Goal: Transaction & Acquisition: Purchase product/service

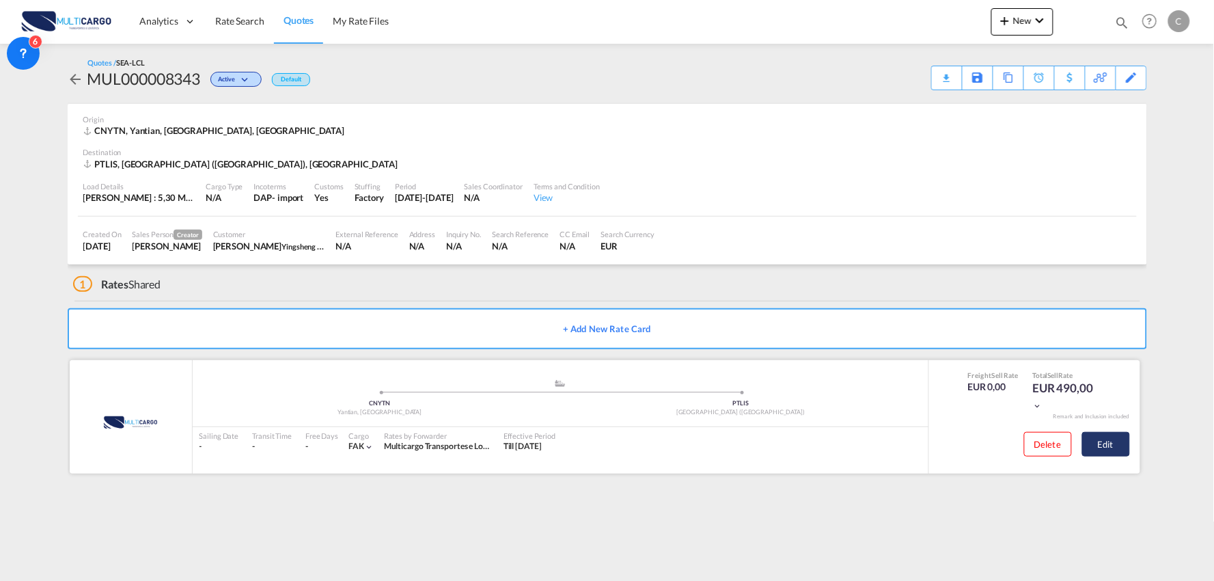
click at [1112, 441] on button "Edit" at bounding box center [1106, 444] width 48 height 25
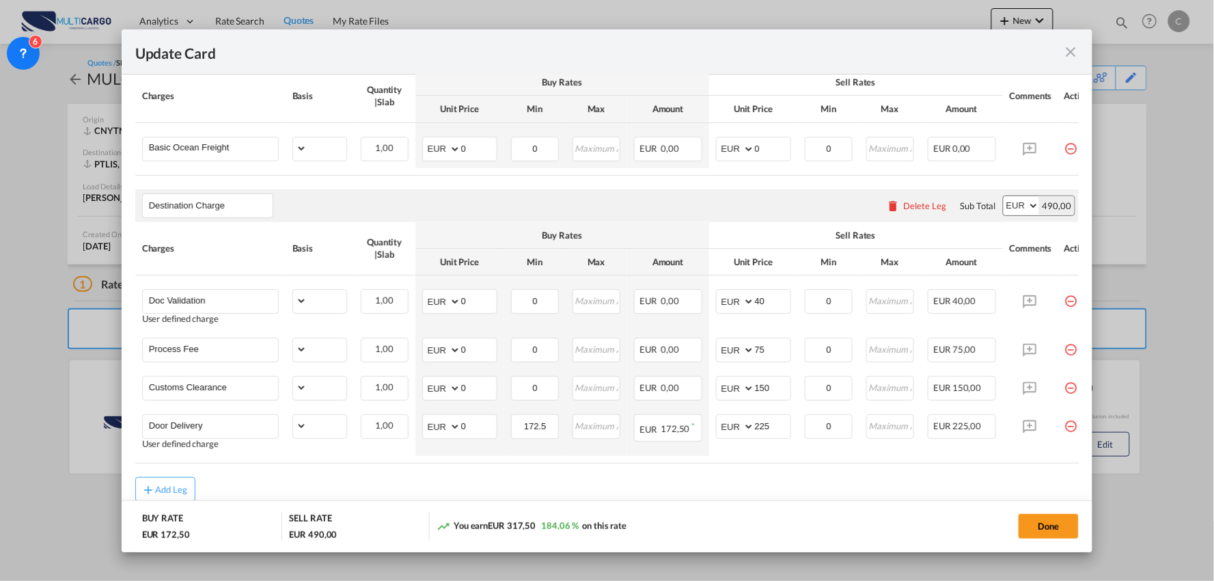
select select "per_shipment"
select select "per_bl"
select select "per_shipment"
select select "per_doc"
select select "per_shipment"
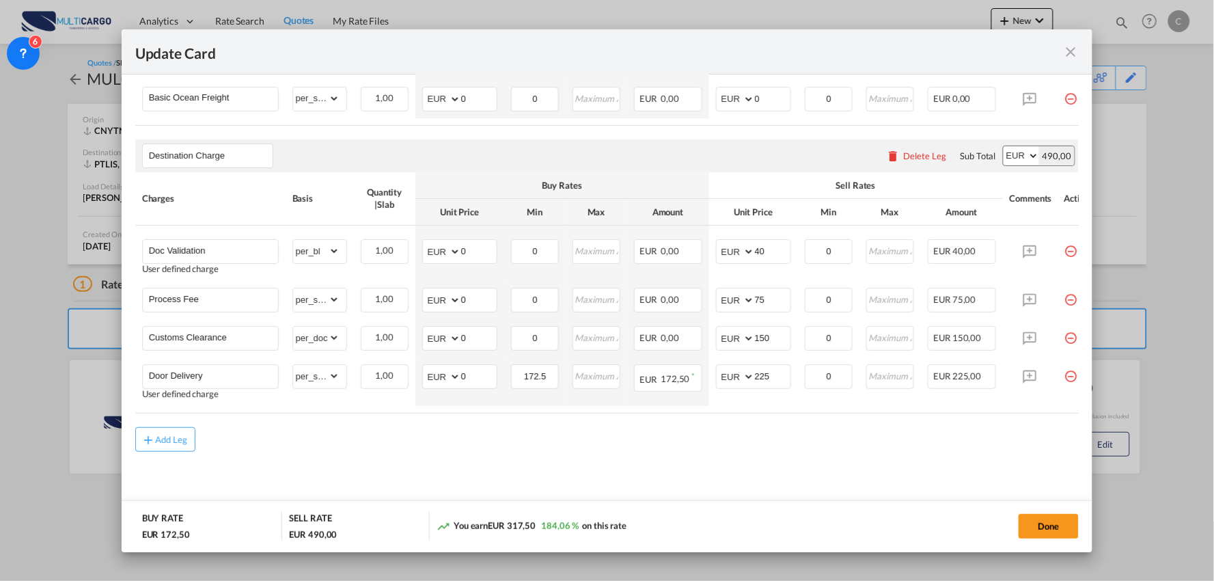
scroll to position [406, 0]
click at [1077, 39] on div "Update Card" at bounding box center [608, 51] width 972 height 45
click at [1074, 44] on md-icon "icon-close fg-AAA8AD m-0 pointer" at bounding box center [1070, 52] width 16 height 16
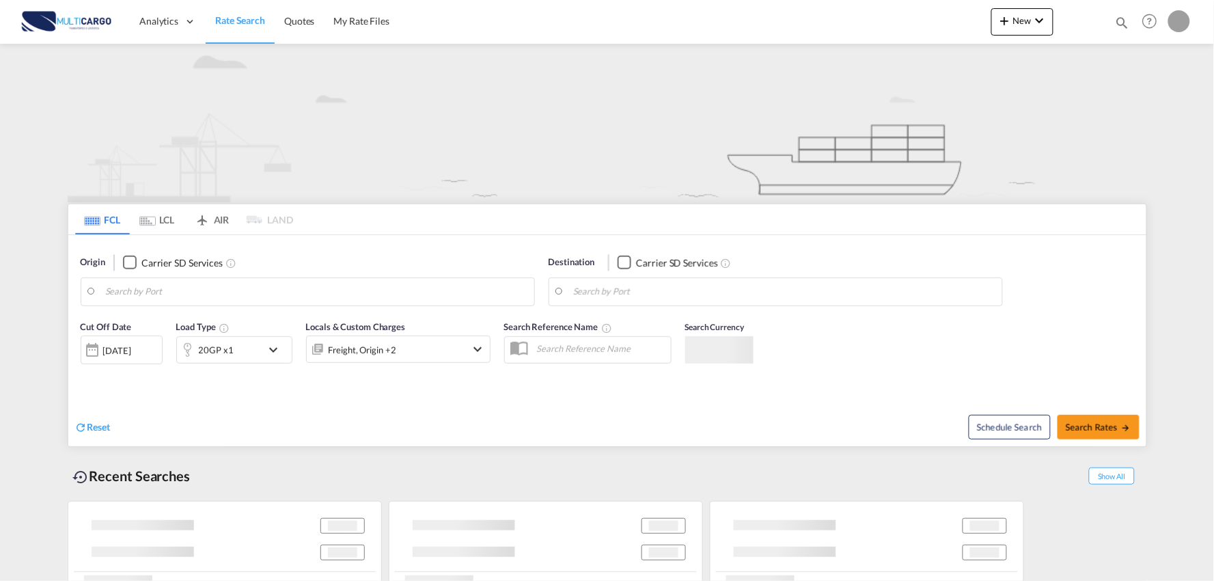
type input "Port of Qingdao, Qingdao, CNTAO"
type input "Leixoes, Leixoes, PTLEI"
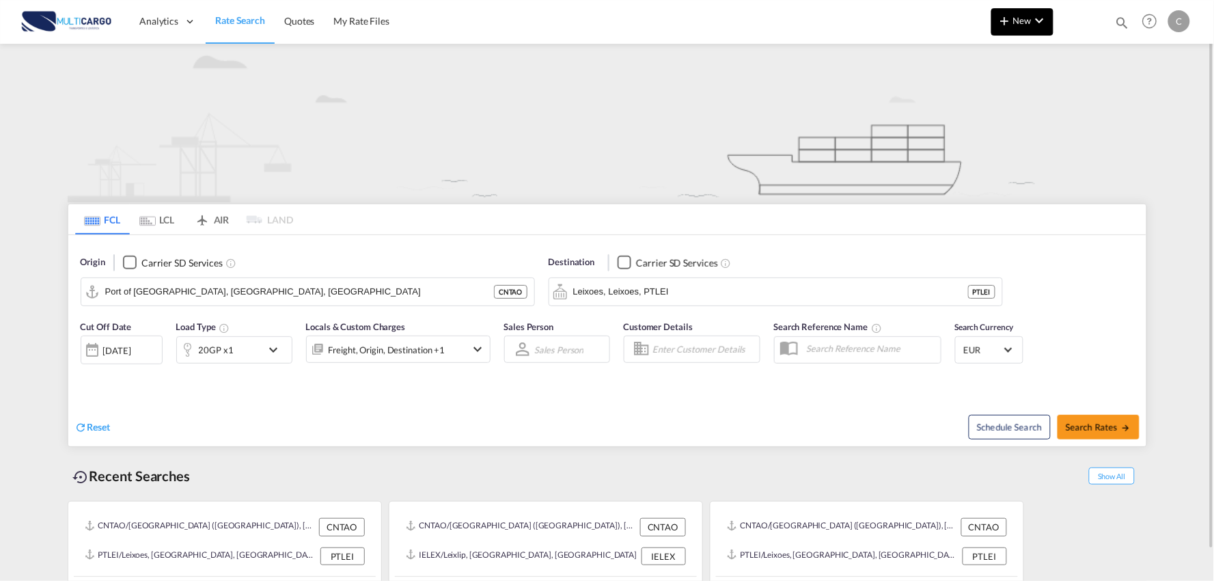
click at [1034, 24] on md-icon "icon-chevron-down" at bounding box center [1040, 20] width 16 height 16
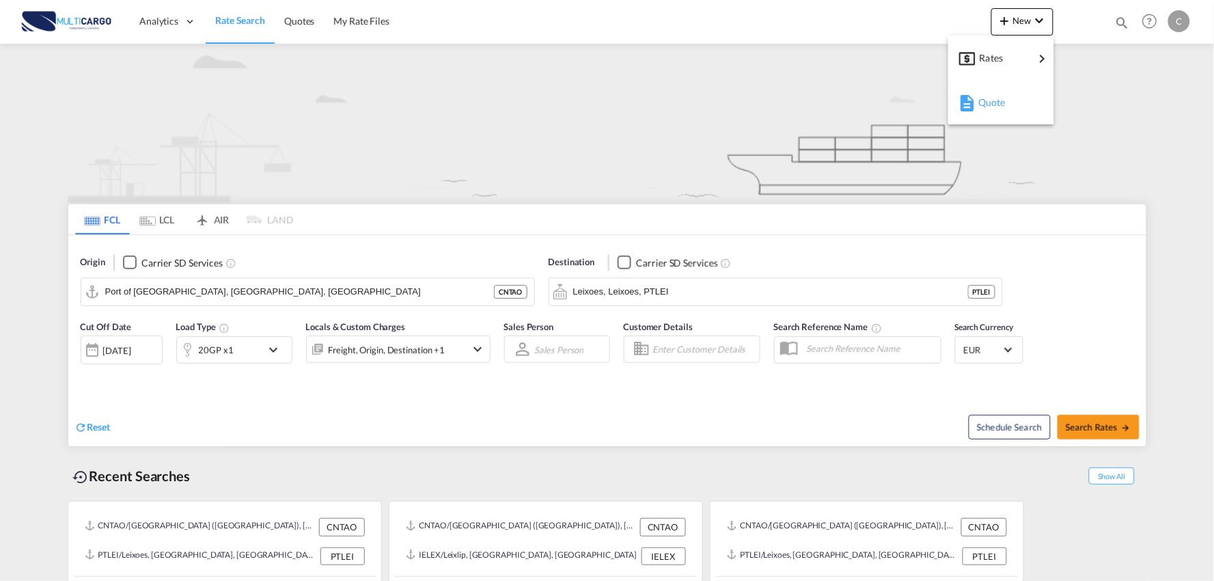
click at [993, 105] on span "Quote" at bounding box center [985, 102] width 15 height 27
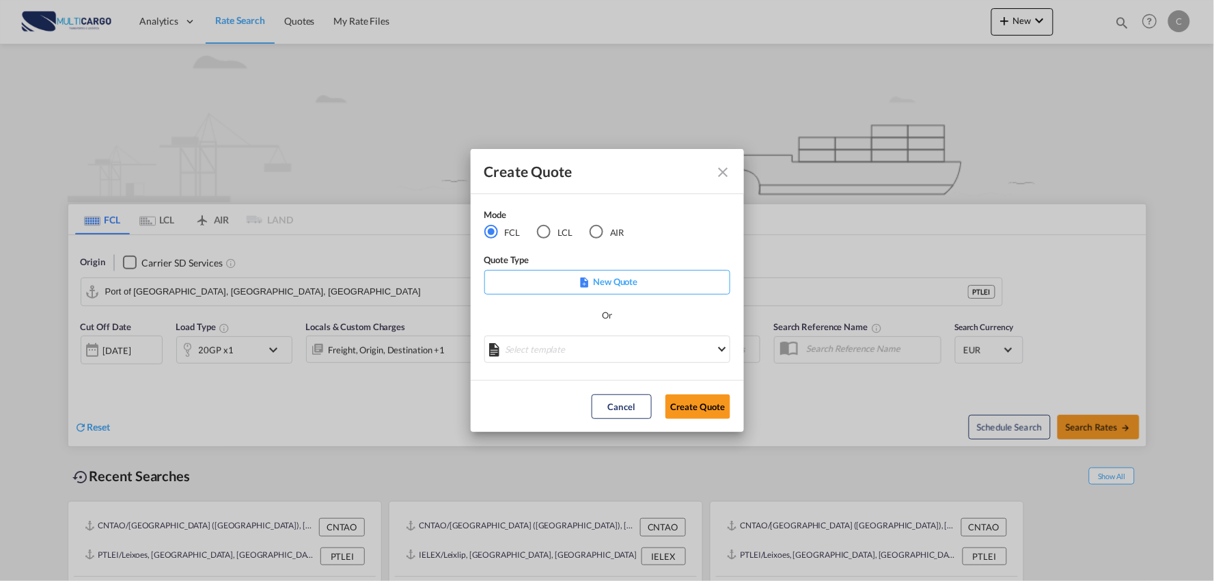
drag, startPoint x: 596, startPoint y: 221, endPoint x: 598, endPoint y: 237, distance: 15.8
click at [596, 221] on div "Mode" at bounding box center [562, 216] width 157 height 17
click at [595, 233] on div "AIR" at bounding box center [597, 232] width 14 height 14
click at [655, 356] on md-select "Select template 26/02/25 IMP_DAP_AIR_>500 Patricia Barroso | 26 Feb 2025 26/02/…" at bounding box center [607, 348] width 246 height 27
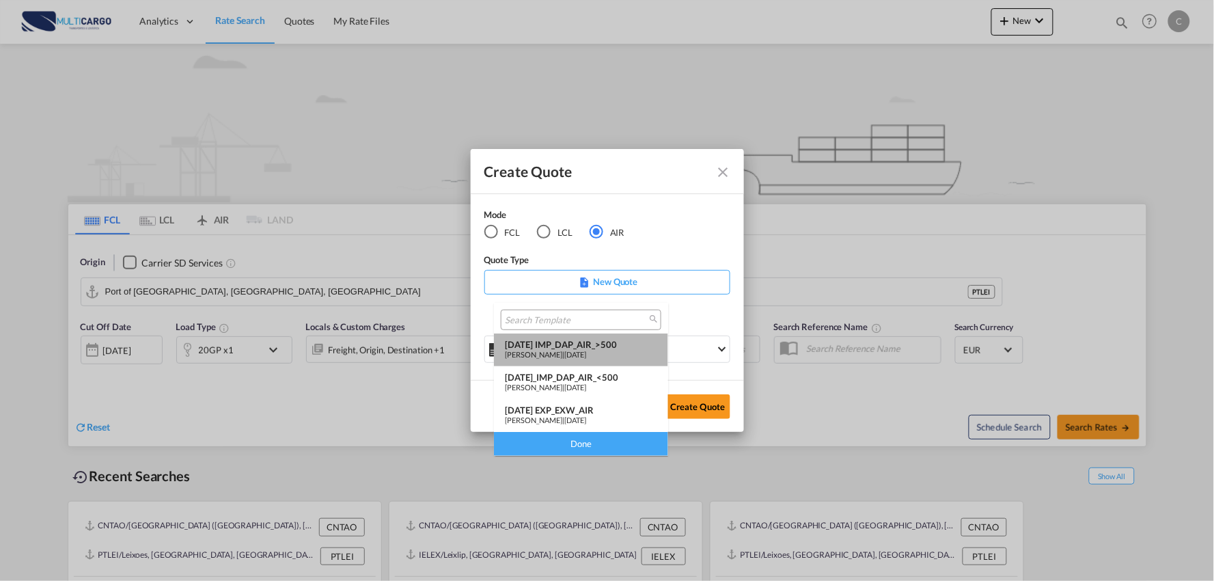
click at [622, 348] on div "26/02/25 IMP_DAP_AIR_>500" at bounding box center [581, 344] width 152 height 11
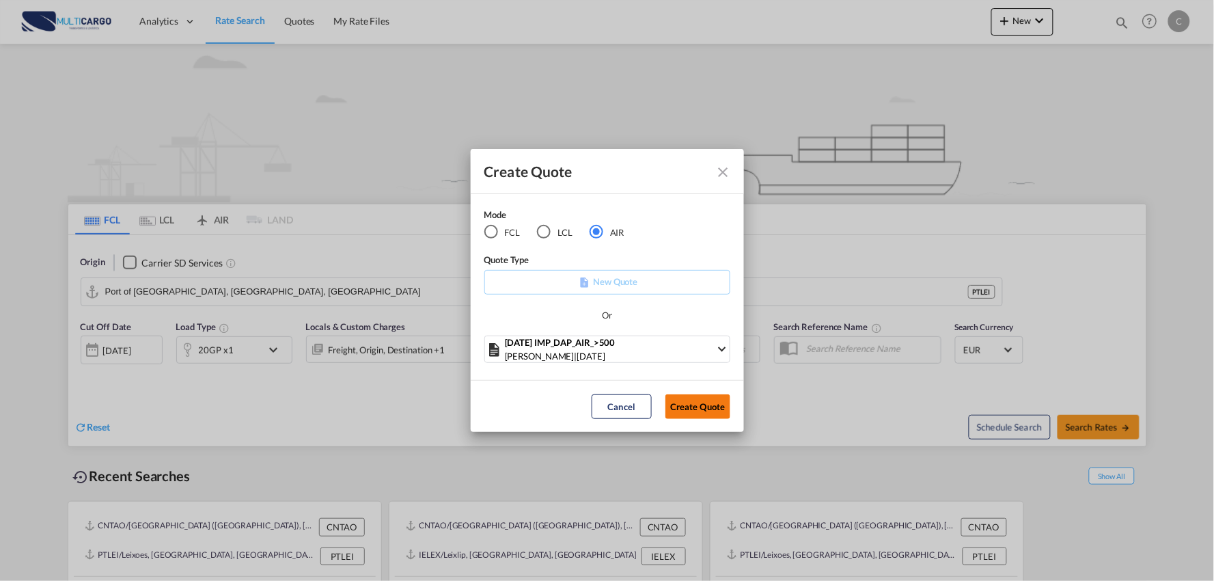
click at [704, 407] on button "Create Quote" at bounding box center [697, 406] width 65 height 25
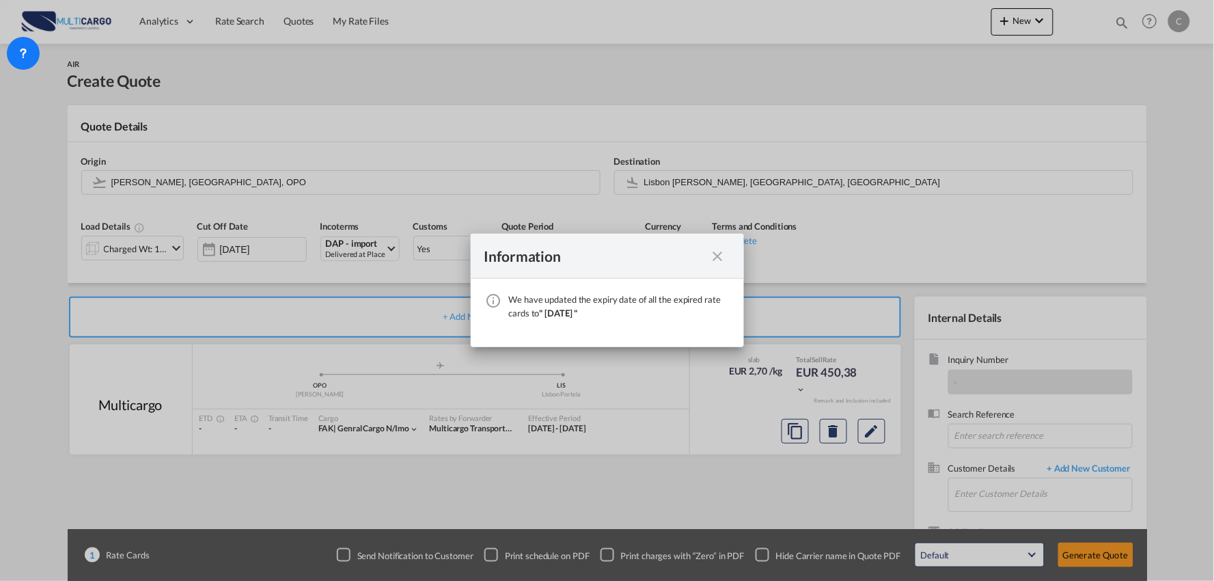
drag, startPoint x: 714, startPoint y: 248, endPoint x: 719, endPoint y: 265, distance: 17.9
click at [714, 248] on md-icon "icon-close fg-AAA8AD cursor" at bounding box center [718, 256] width 16 height 16
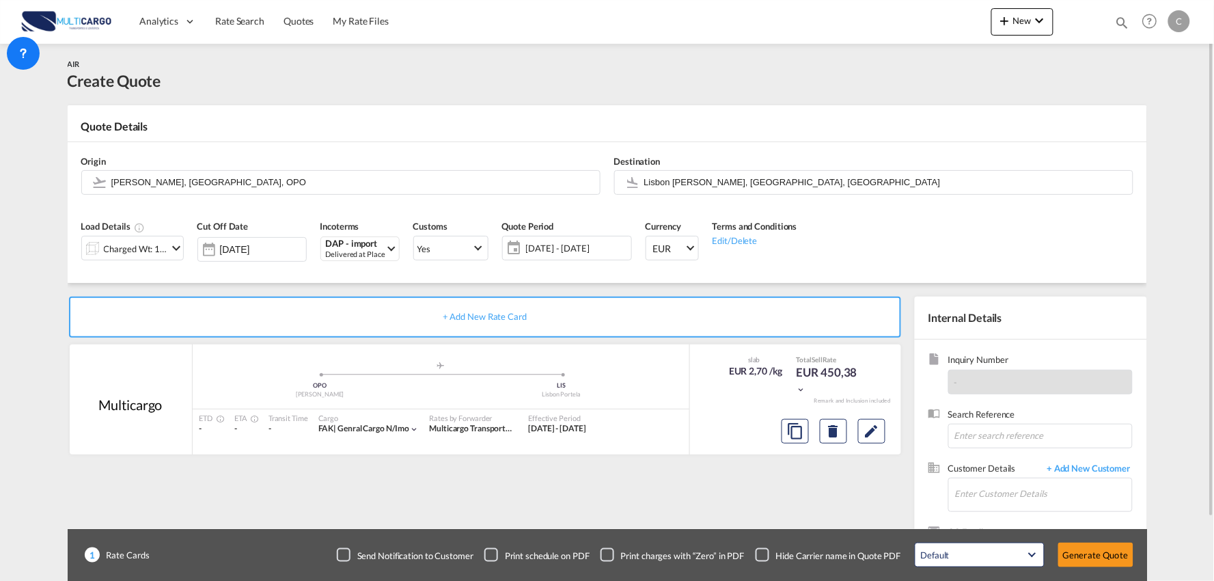
click at [763, 554] on div "Checkbox No Ink" at bounding box center [763, 555] width 14 height 14
click at [1075, 468] on span "+ Add New Customer" at bounding box center [1087, 470] width 92 height 16
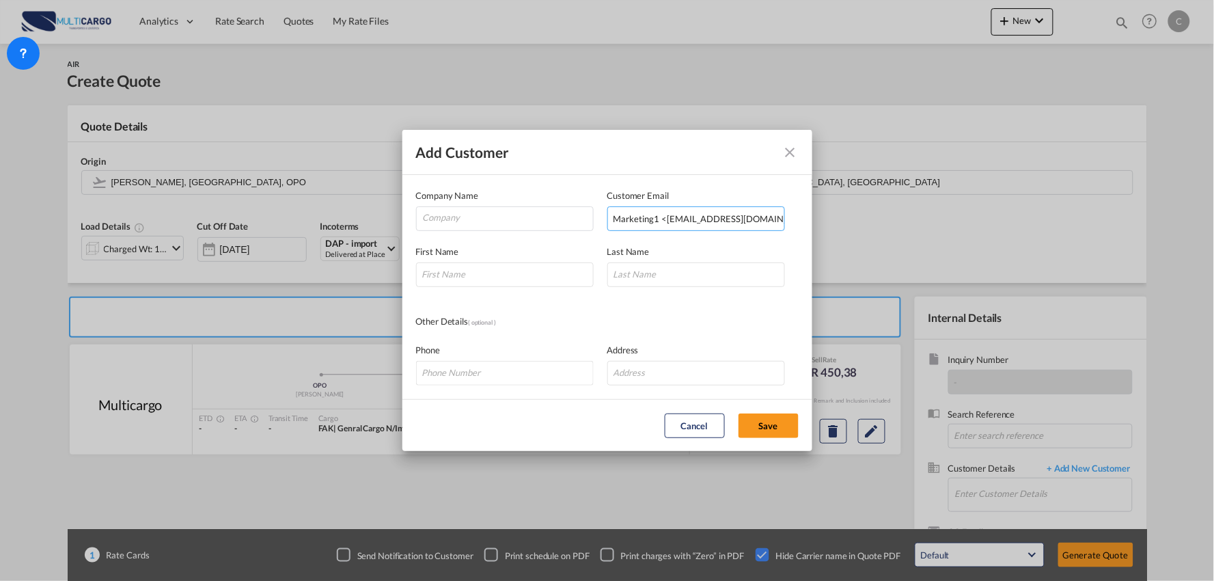
click at [700, 221] on input "Marketing1 <marketing1@xiangyun-cq.com>" at bounding box center [696, 218] width 178 height 25
drag, startPoint x: 666, startPoint y: 216, endPoint x: 338, endPoint y: 236, distance: 328.6
click at [333, 237] on div "Add Customer Company Name Customer Email Marketing1 <marketing1@xiangyun-cq.com…" at bounding box center [607, 290] width 1214 height 581
drag, startPoint x: 747, startPoint y: 220, endPoint x: 725, endPoint y: 225, distance: 23.2
click at [747, 219] on input "marketing1@xiangyun-cq.com>" at bounding box center [696, 218] width 178 height 25
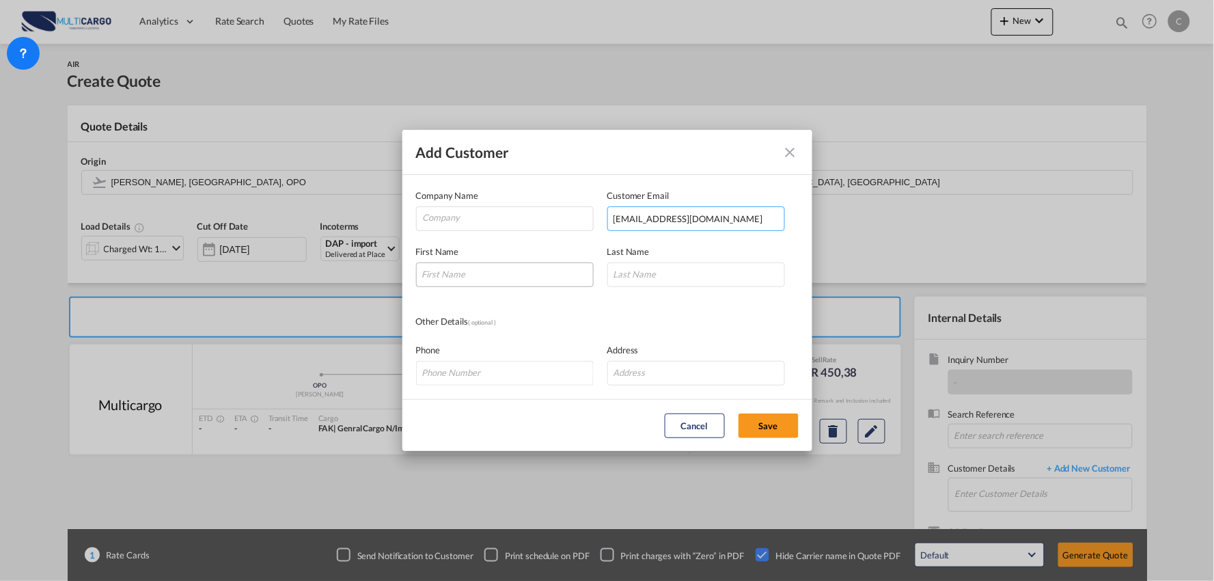
type input "marketing1@xiangyun-cq.com"
click at [502, 275] on input "Add Customer Company ..." at bounding box center [505, 274] width 178 height 25
type input "rUBY"
type input "lUO"
drag, startPoint x: 500, startPoint y: 272, endPoint x: 284, endPoint y: 268, distance: 215.9
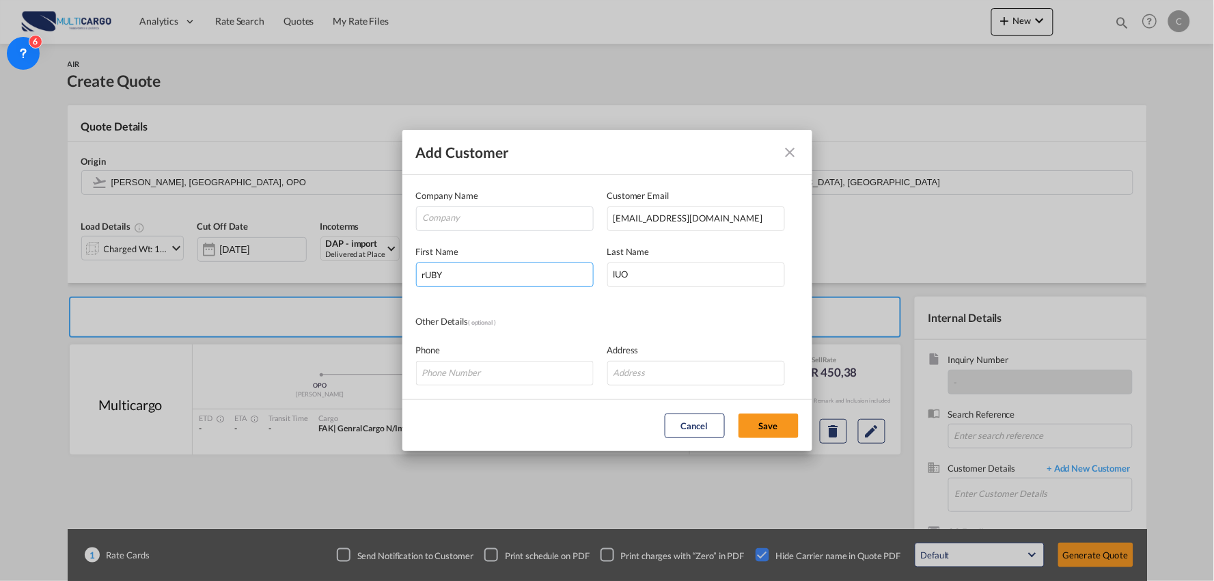
click at [295, 270] on div "Add Customer Company Name Customer Email marketing1@xiangyun-cq.com First Name …" at bounding box center [607, 290] width 1214 height 581
type input "Ruby"
type input "Luo"
click at [565, 213] on input "Company" at bounding box center [508, 217] width 170 height 20
paste input "Chongqing XiangYun International Transportation Co.,Ltd"
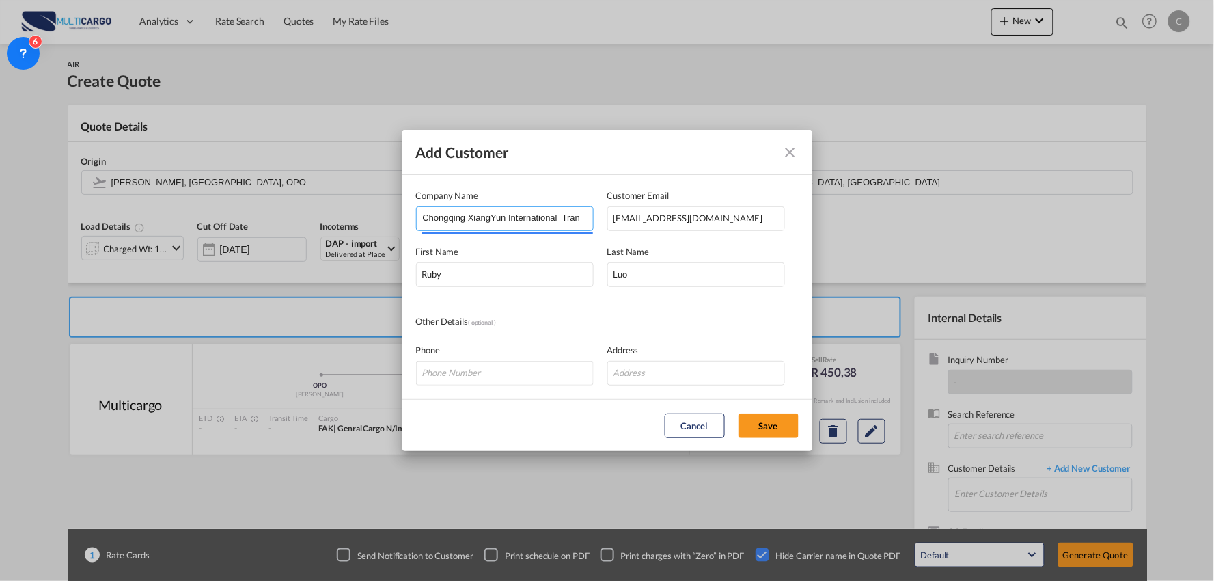
drag, startPoint x: 527, startPoint y: 221, endPoint x: 303, endPoint y: 225, distance: 224.2
click at [303, 225] on div "Add Customer Company Name Chongqing XiangYun International Transportation Co.,L…" at bounding box center [607, 290] width 1214 height 581
click at [508, 217] on input "Chongqing XiangYun International Transportation Co.,Ltd" at bounding box center [508, 217] width 170 height 20
type input "Chongqing XiangYun International Transportation Co.,Ltd"
click at [772, 424] on button "Save" at bounding box center [769, 425] width 60 height 25
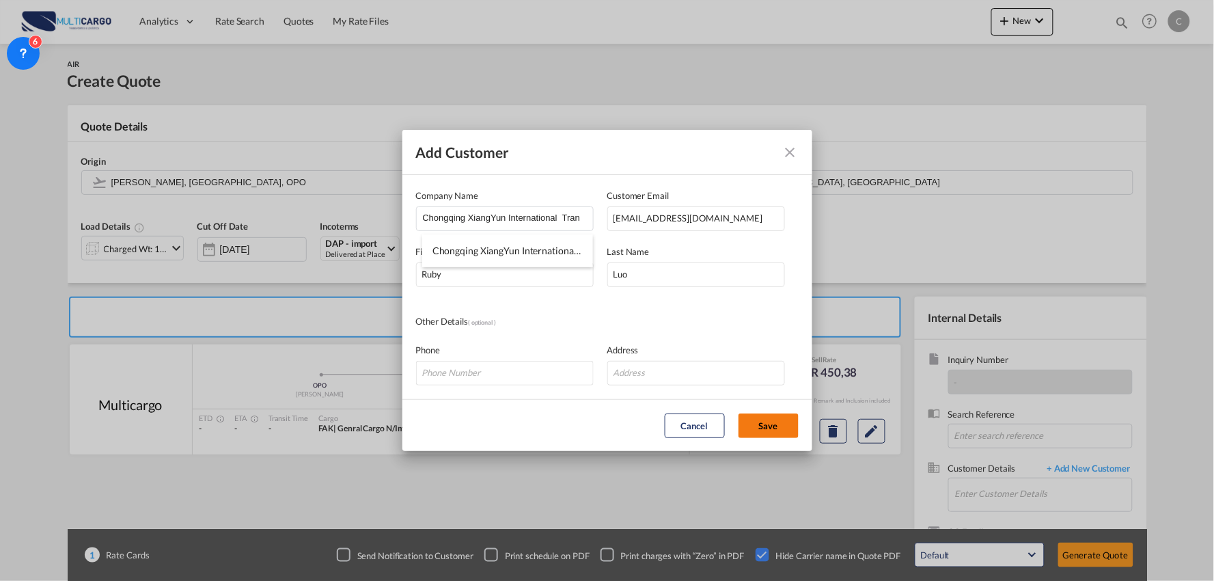
type input "Chongqing XiangYun International Transportation Co.,Ltd, [PERSON_NAME], [EMAIL_…"
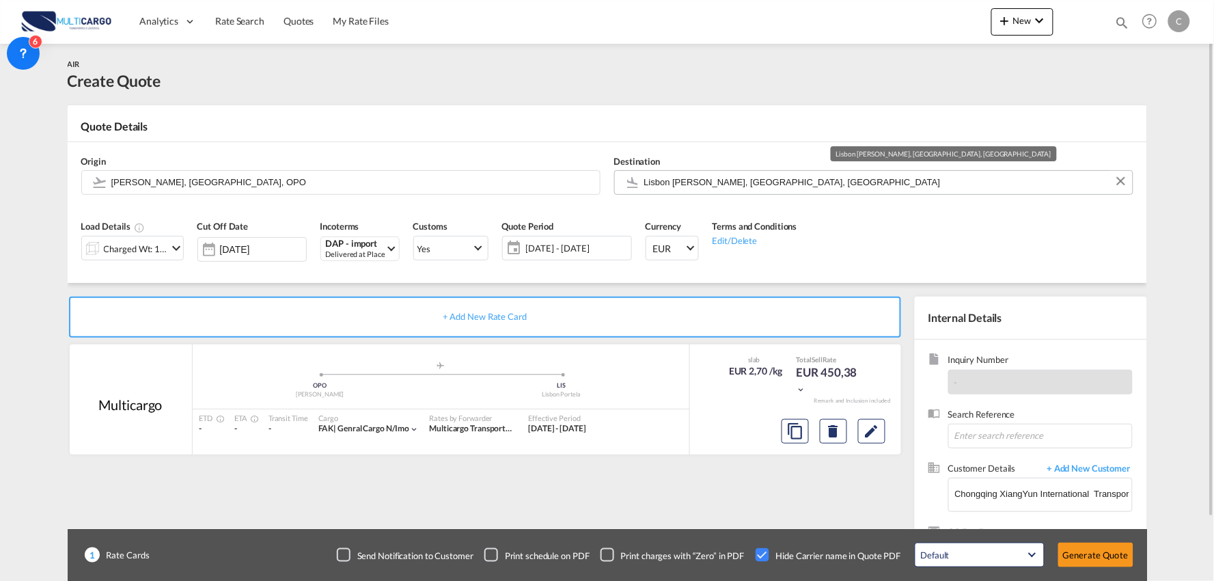
click at [694, 182] on input "Lisbon Portela, Lisbon, LIS" at bounding box center [885, 182] width 482 height 24
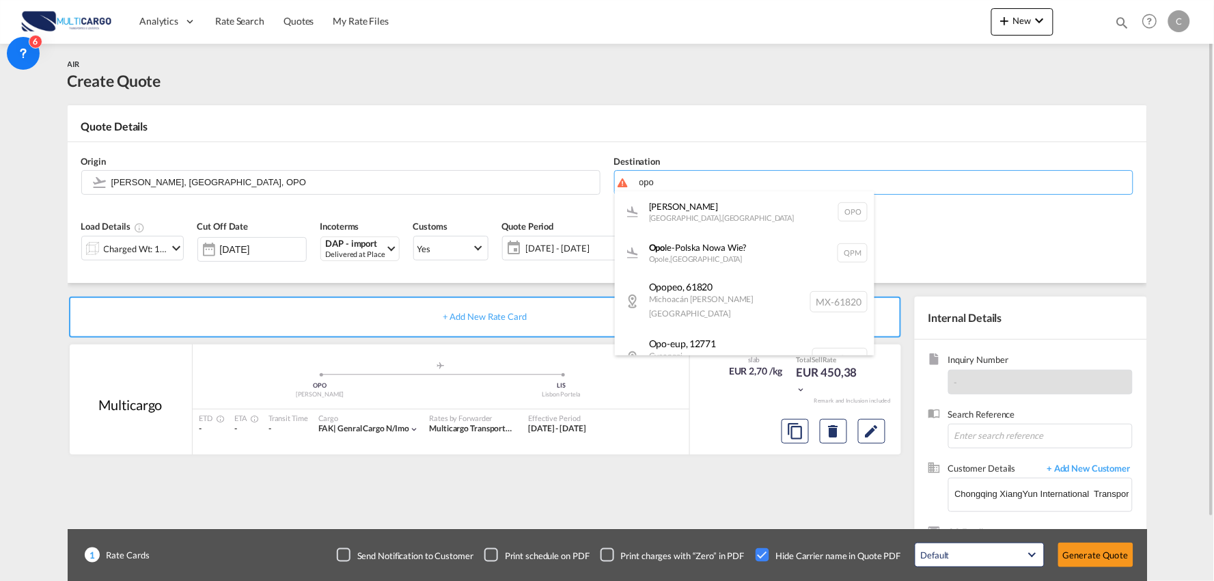
click at [672, 212] on div "Francisco de Sá Carneiro Porto , Portugal OPO" at bounding box center [745, 211] width 260 height 41
type input "[PERSON_NAME], [GEOGRAPHIC_DATA], OPO"
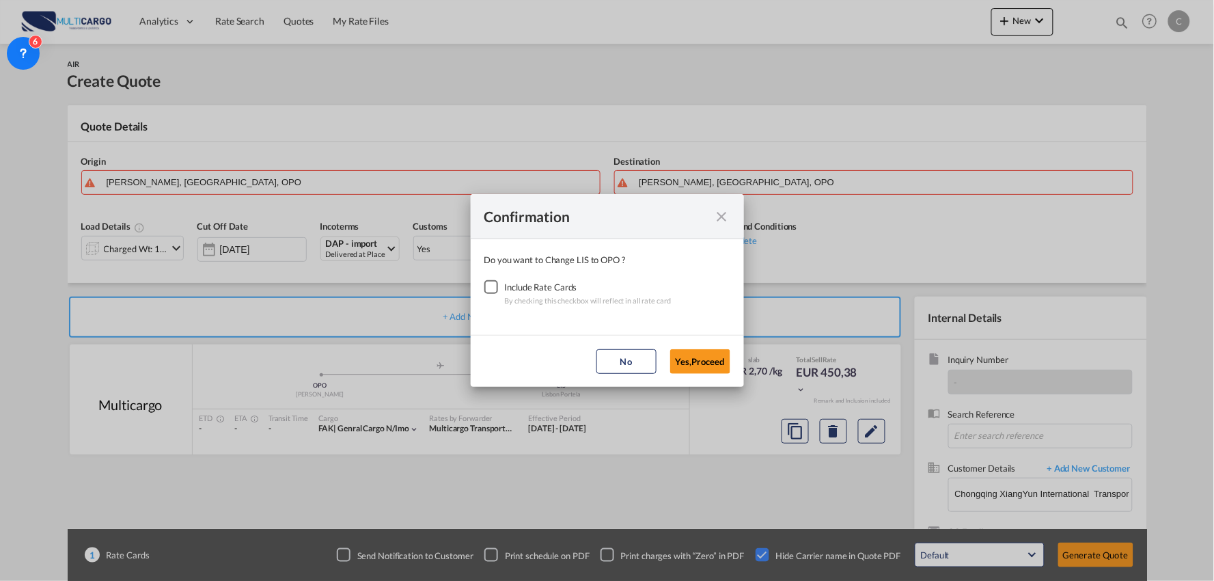
click at [490, 288] on div "Checkbox No Ink" at bounding box center [491, 287] width 14 height 14
drag, startPoint x: 690, startPoint y: 359, endPoint x: 672, endPoint y: 338, distance: 28.6
click at [691, 360] on button "Yes,Proceed" at bounding box center [700, 361] width 60 height 25
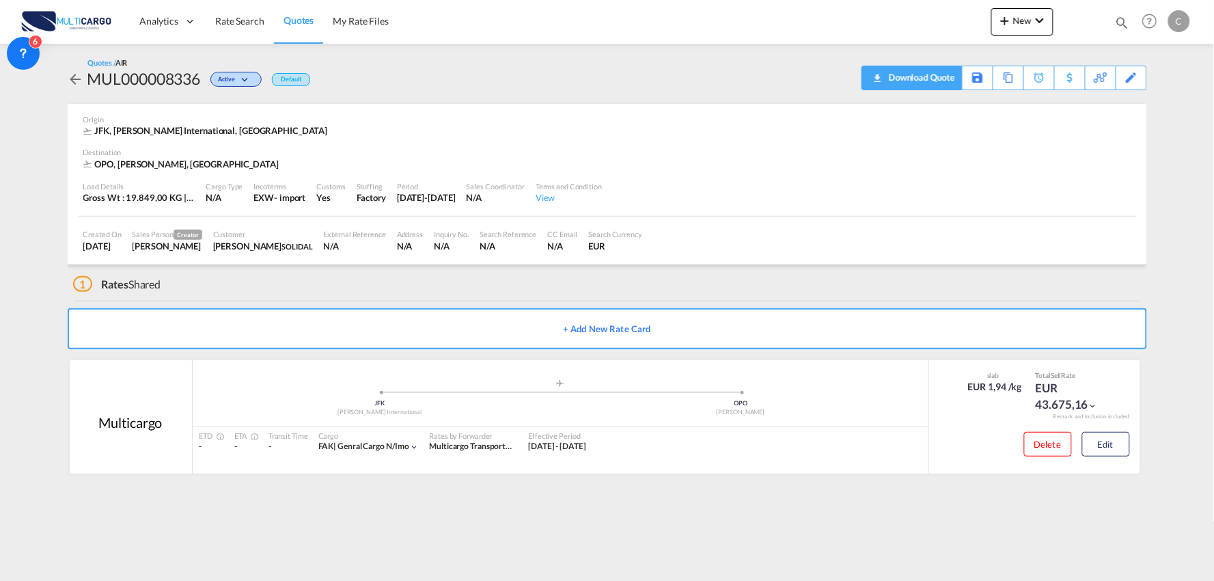
click at [936, 84] on div "Download Quote" at bounding box center [920, 77] width 70 height 22
click at [499, 90] on div "Quotes / AIR MUL000008336 Active Default Download Quote Save As Template Copy Q…" at bounding box center [608, 73] width 1080 height 33
drag, startPoint x: 322, startPoint y: 283, endPoint x: 119, endPoint y: 288, distance: 203.0
click at [318, 283] on div "1 Rates Shared" at bounding box center [610, 280] width 1074 height 33
click at [1096, 439] on button "Edit" at bounding box center [1106, 444] width 48 height 25
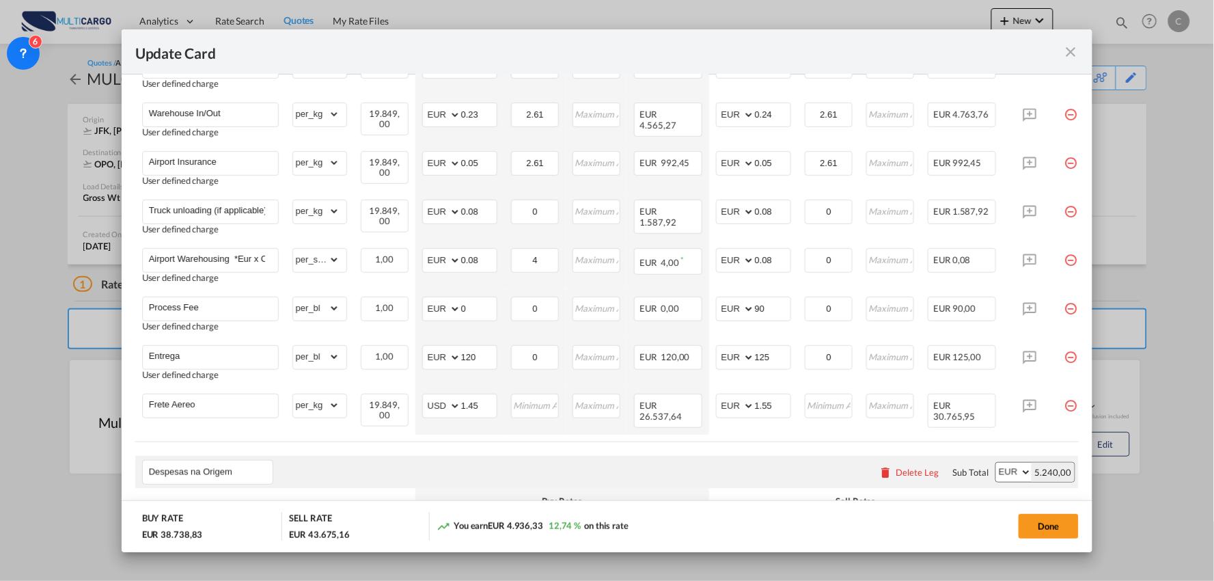
scroll to position [531, 0]
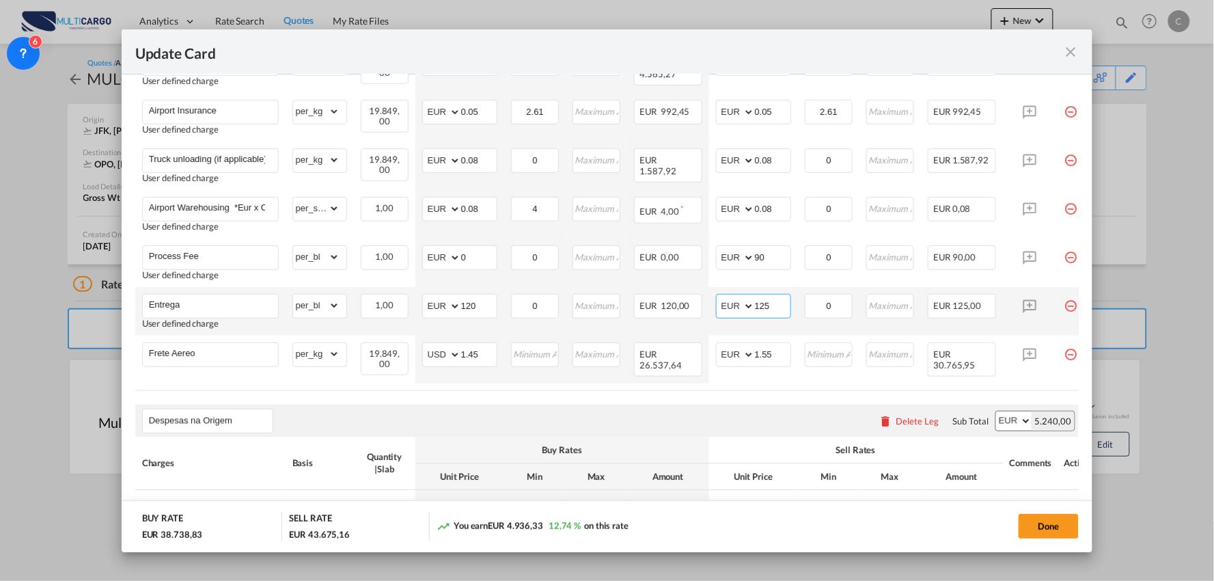
drag, startPoint x: 781, startPoint y: 302, endPoint x: 708, endPoint y: 310, distance: 73.6
click at [709, 310] on td "AED AFN ALL AMD ANG AOA ARS AUD AWG AZN BAM BBD BDT BGN BHD BIF BMD BND BOB BRL…" at bounding box center [753, 311] width 89 height 49
type input "295"
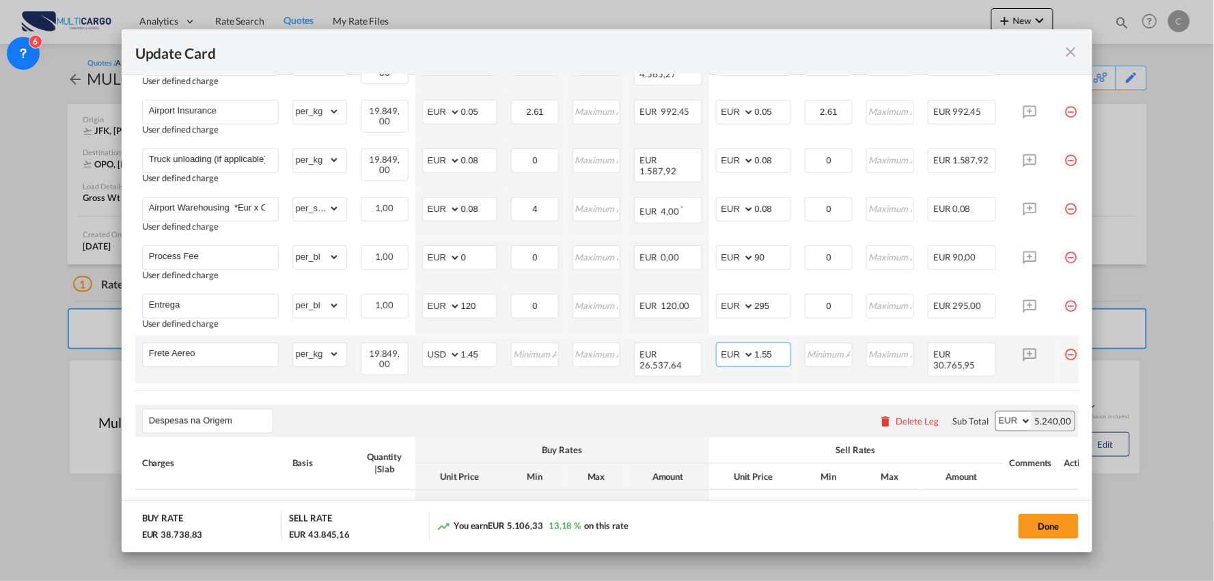
click at [782, 351] on input "1.55" at bounding box center [773, 353] width 36 height 20
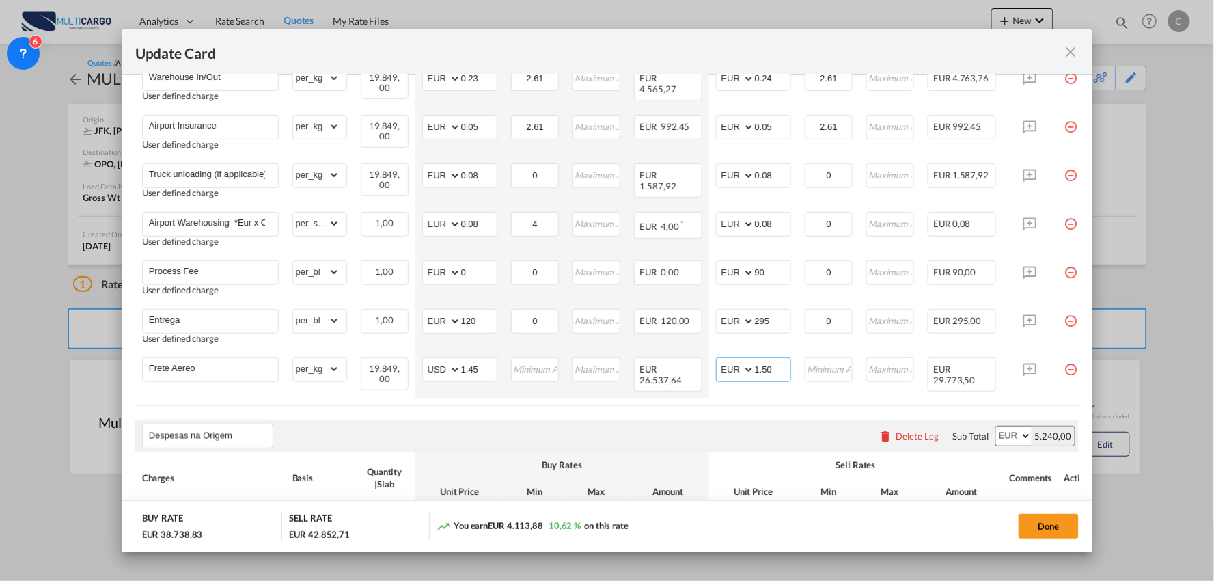
scroll to position [668, 0]
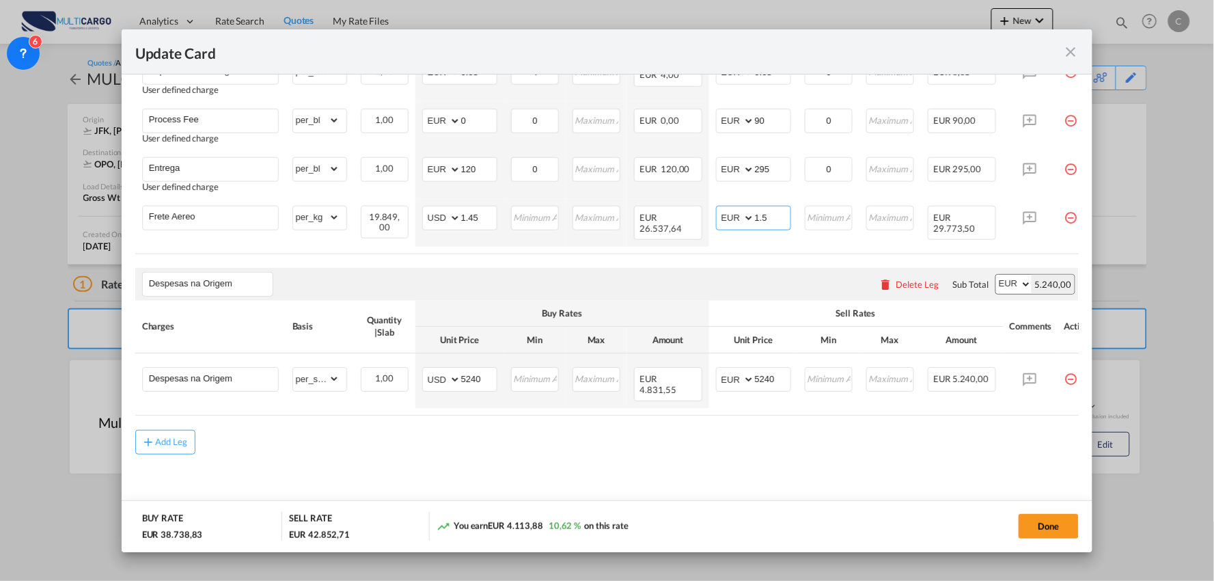
type input "1.55"
click at [1045, 524] on button "Done" at bounding box center [1049, 526] width 60 height 25
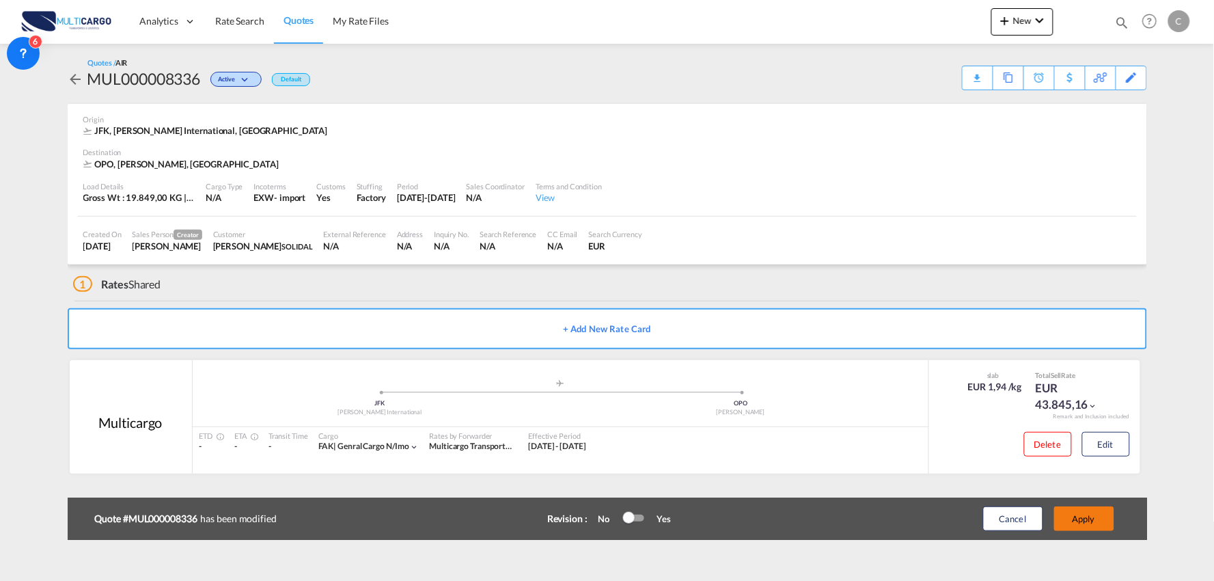
click at [1092, 527] on button "Apply" at bounding box center [1084, 518] width 60 height 25
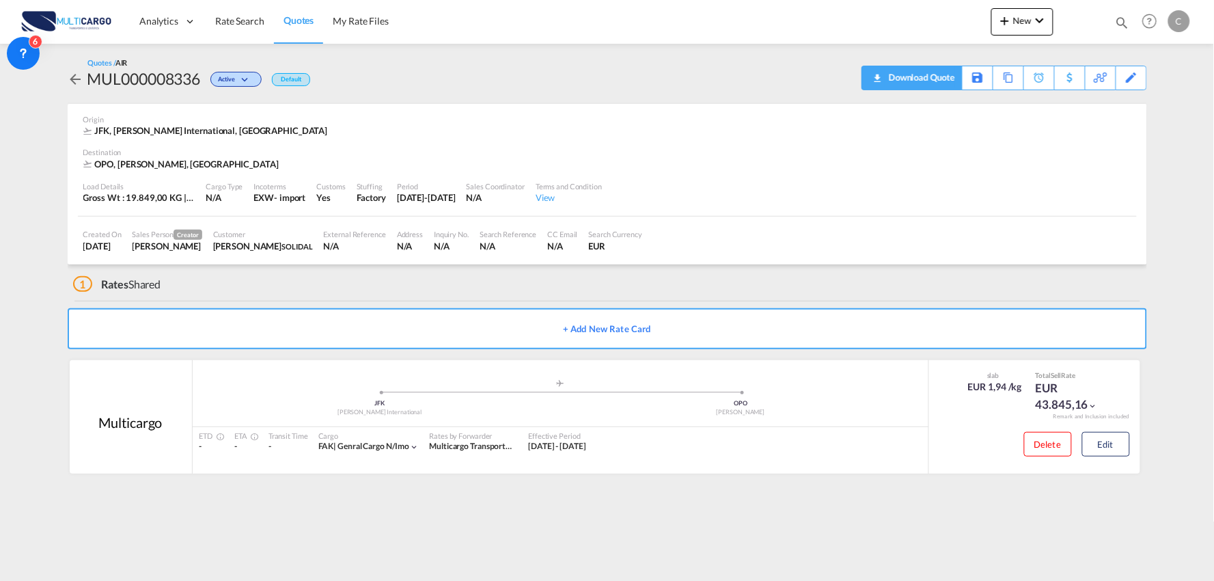
click at [937, 75] on div "Download Quote" at bounding box center [920, 77] width 70 height 22
click at [1108, 447] on button "Edit" at bounding box center [1106, 444] width 48 height 25
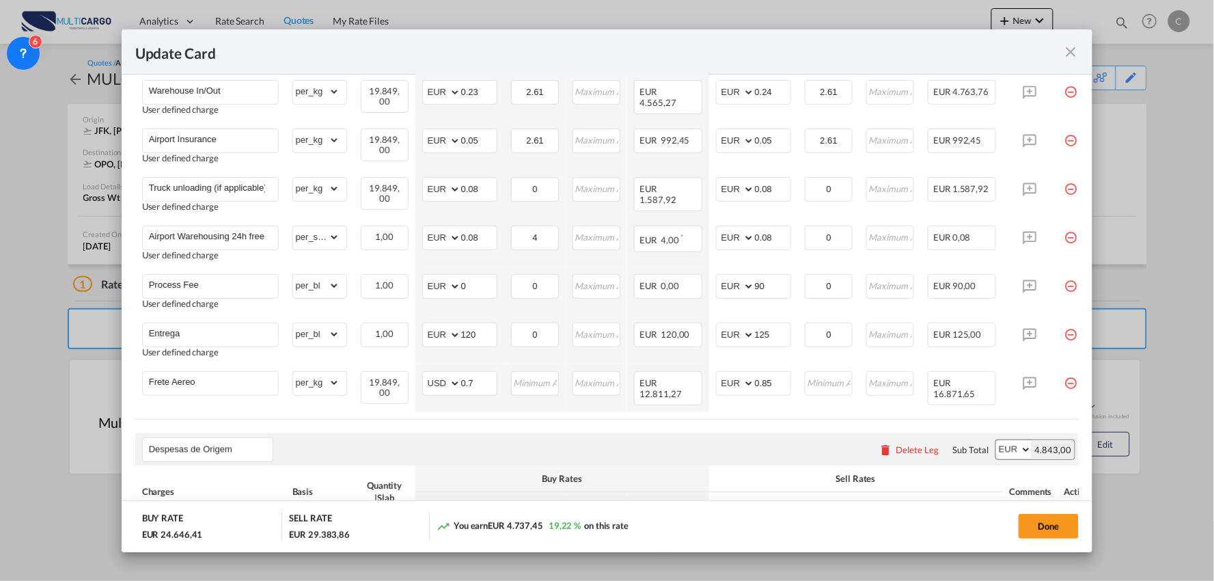
scroll to position [531, 0]
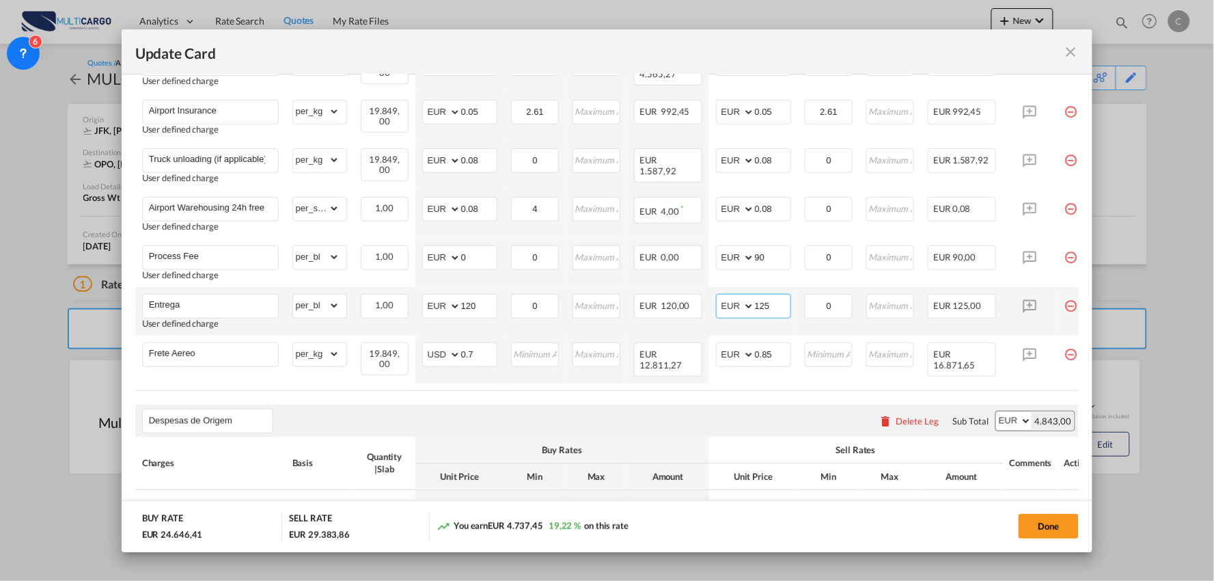
drag, startPoint x: 778, startPoint y: 309, endPoint x: 738, endPoint y: 306, distance: 39.7
click at [738, 306] on md-input-container "AED AFN ALL AMD ANG AOA ARS AUD AWG AZN BAM BBD BDT BGN BHD BIF BMD BND [PERSON…" at bounding box center [753, 306] width 75 height 25
type input "295"
click at [620, 404] on air-lcl-rate-modification "Freight Please enter leg name Leg Name Already Exists Delete Leg Sub Total AED …" at bounding box center [607, 216] width 944 height 752
click at [688, 413] on div "Despesas de Origem Please enter leg name Leg Name Already Exists Delete Leg Sub…" at bounding box center [607, 420] width 944 height 33
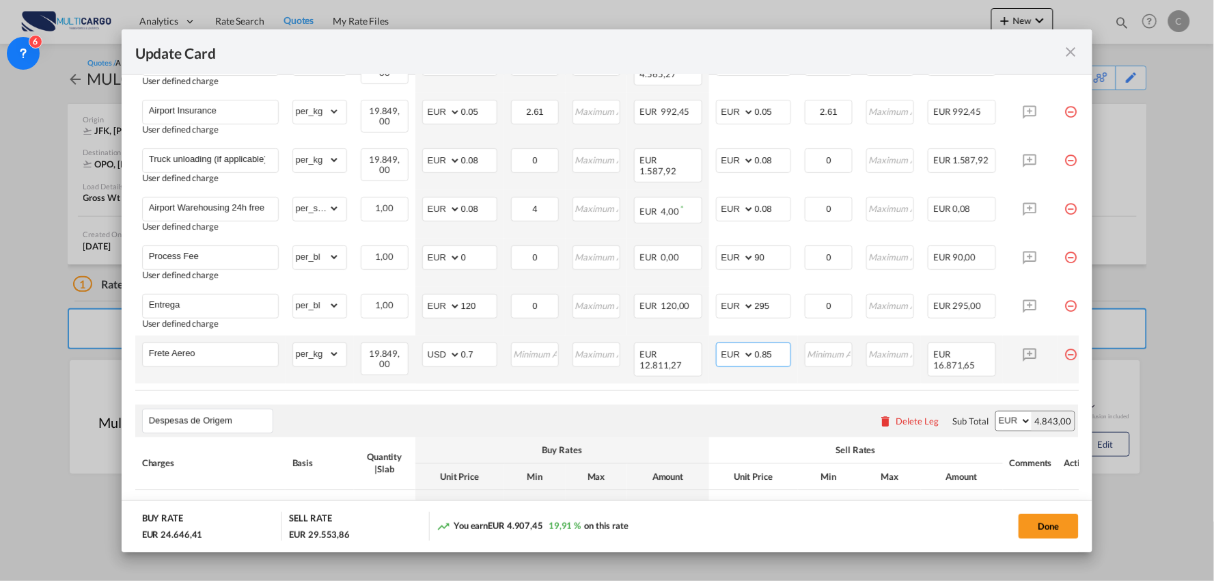
click at [778, 353] on input "0.85" at bounding box center [773, 353] width 36 height 20
click at [779, 353] on input "0.85" at bounding box center [773, 353] width 36 height 20
type input "0.75"
click at [741, 413] on div "Despesas de Origem Please enter leg name Leg Name Already Exists Delete Leg Sub…" at bounding box center [607, 420] width 944 height 33
click at [529, 405] on air-lcl-rate-modification "Freight Please enter leg name Leg Name Already Exists Delete Leg Sub Total AED …" at bounding box center [607, 216] width 944 height 752
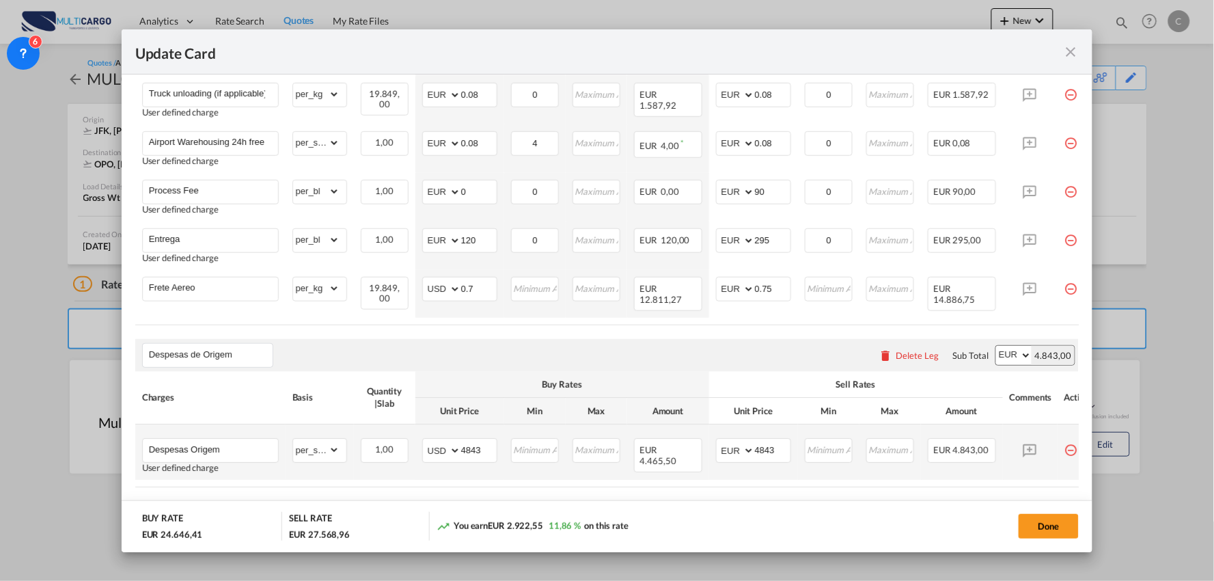
scroll to position [678, 0]
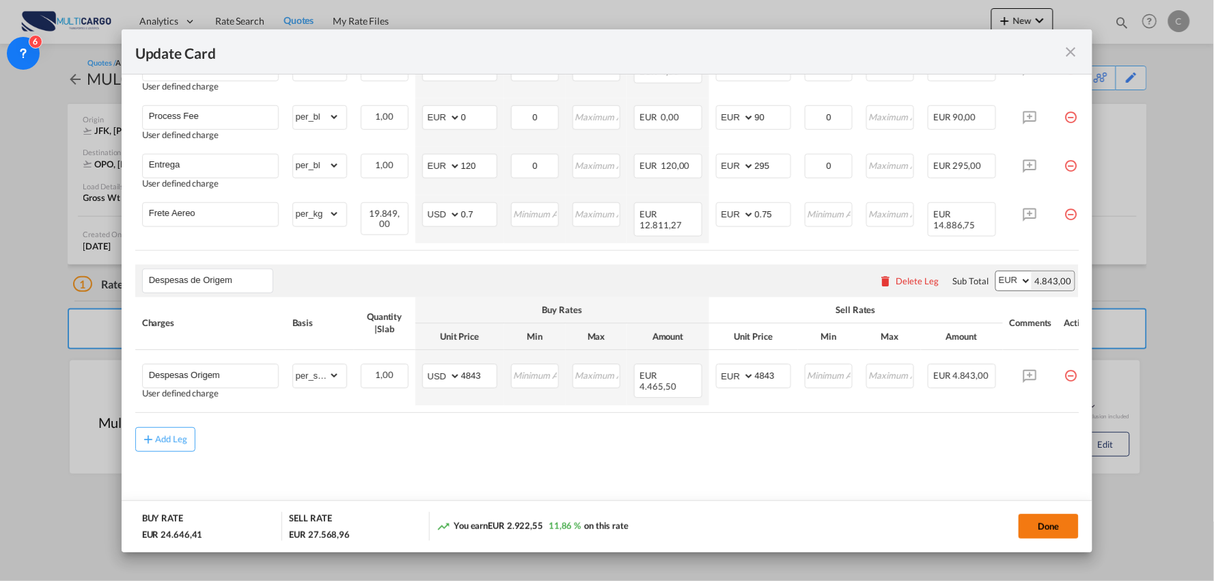
click at [1041, 523] on button "Done" at bounding box center [1049, 526] width 60 height 25
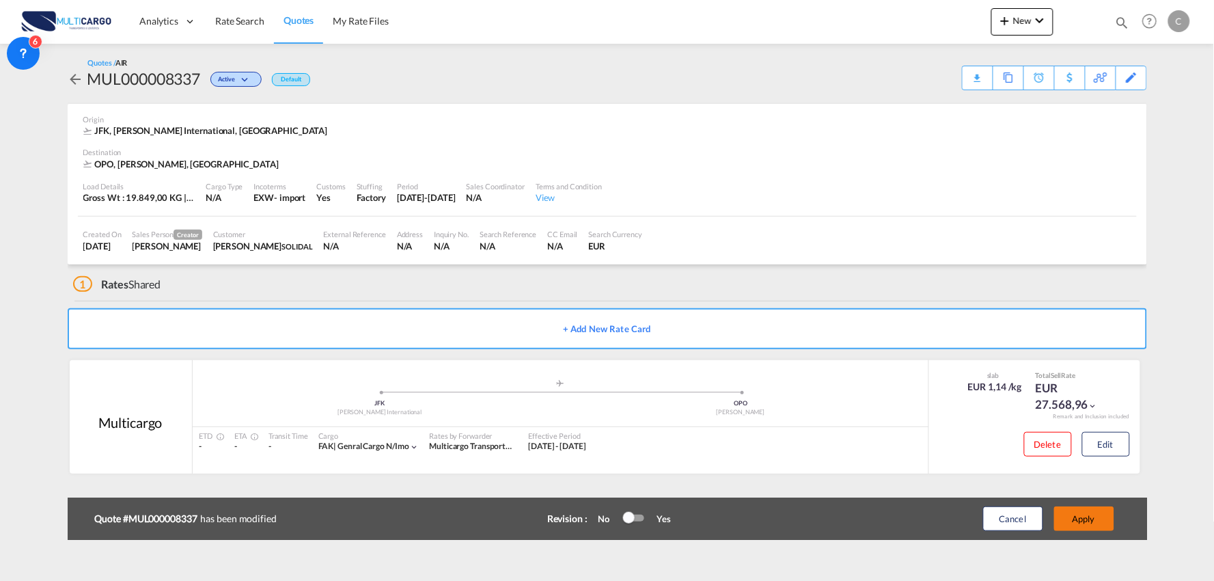
click at [1086, 513] on button "Apply" at bounding box center [1084, 518] width 60 height 25
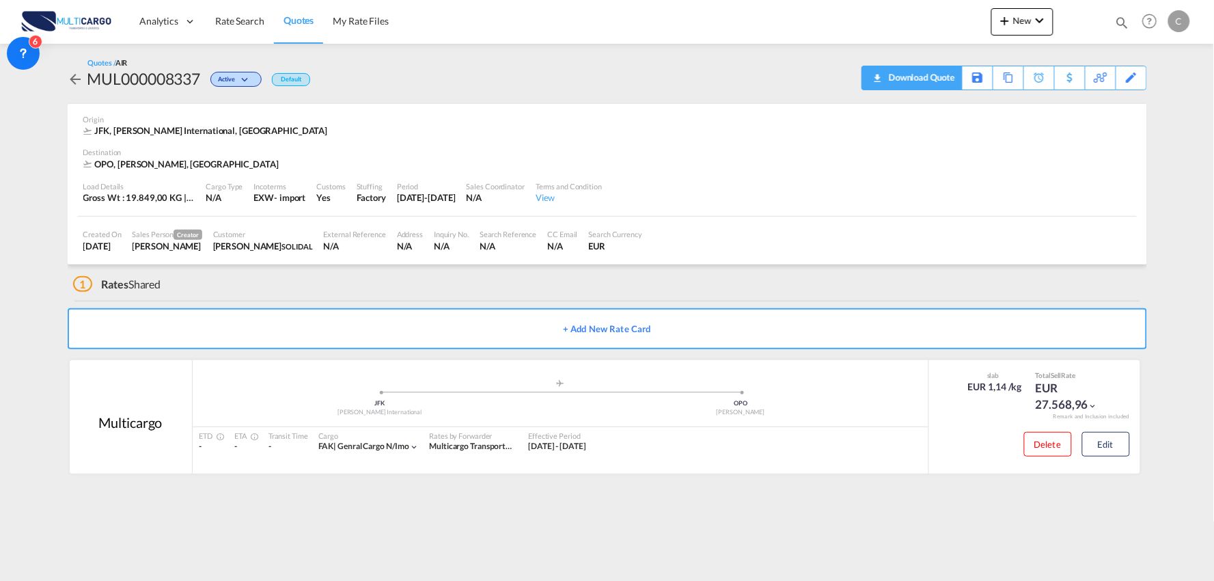
click at [937, 74] on div "Download Quote" at bounding box center [920, 77] width 70 height 22
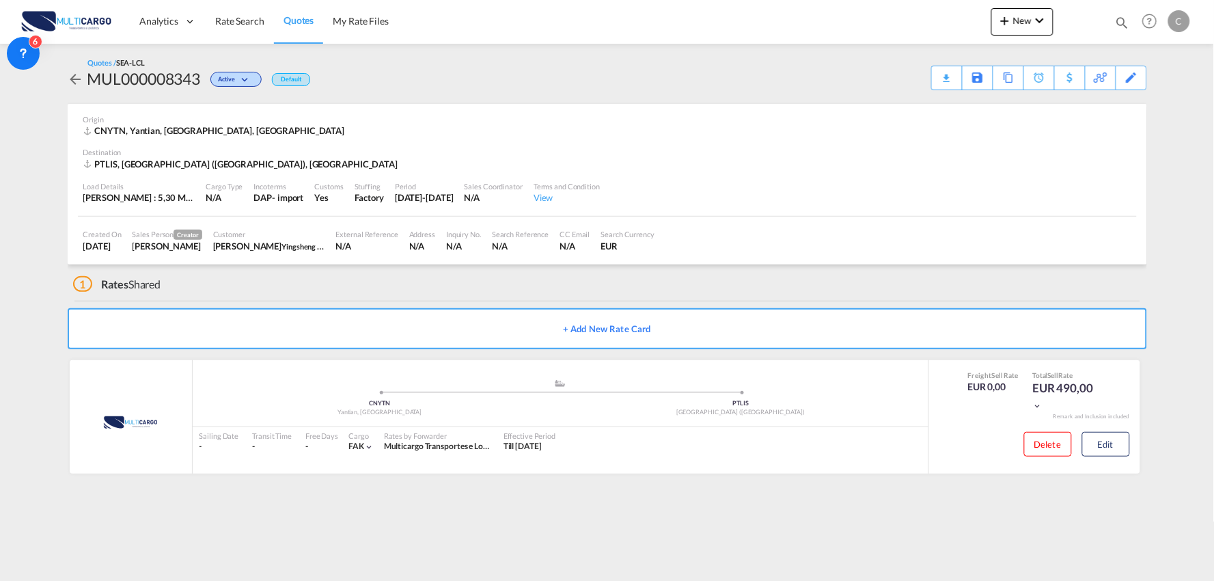
drag, startPoint x: 372, startPoint y: 292, endPoint x: 391, endPoint y: 294, distance: 18.6
click at [372, 292] on div "1 Rates Shared" at bounding box center [610, 280] width 1074 height 33
click at [1114, 447] on button "Edit" at bounding box center [1106, 444] width 48 height 25
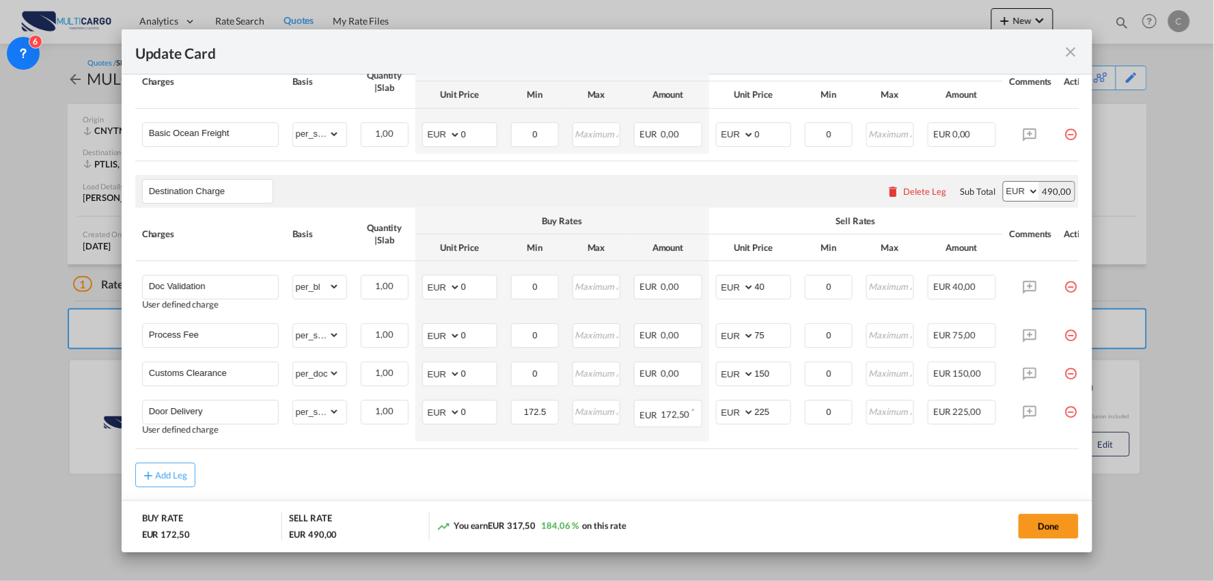
scroll to position [379, 0]
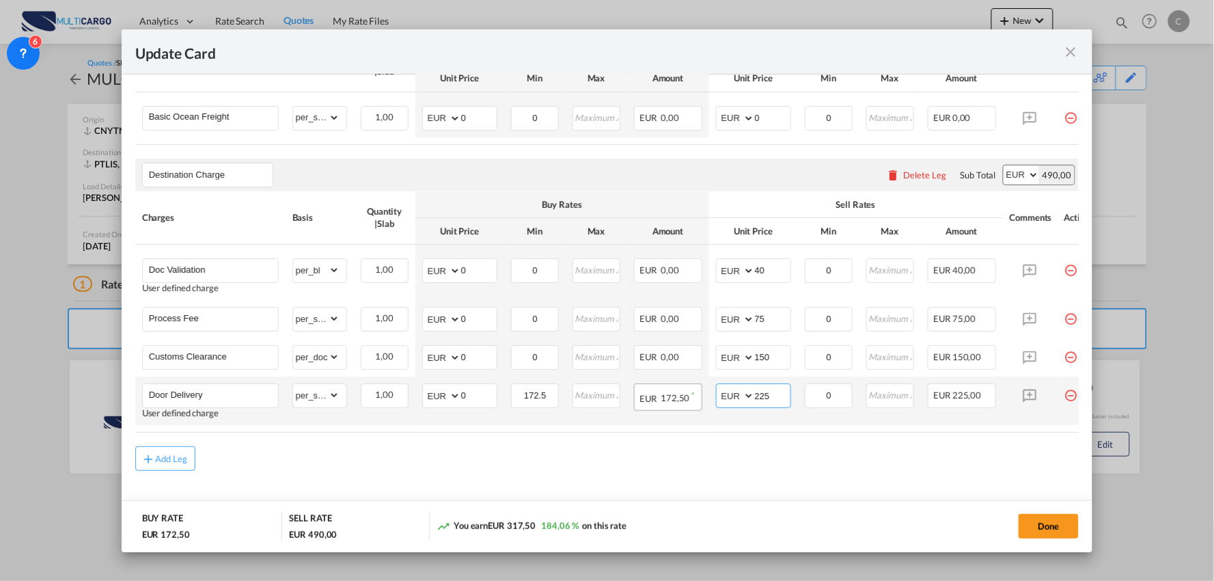
drag, startPoint x: 777, startPoint y: 399, endPoint x: 700, endPoint y: 398, distance: 76.5
click at [700, 398] on tr "Door Delivery User defined charge Please Enter Already Exists gross_weight volu…" at bounding box center [619, 400] width 968 height 49
type input "295"
drag, startPoint x: 469, startPoint y: 398, endPoint x: 427, endPoint y: 404, distance: 42.9
click at [422, 402] on md-input-container "AED AFN ALL AMD ANG AOA ARS AUD AWG AZN BAM BBD BDT BGN BHD BIF BMD BND BOB BRL…" at bounding box center [459, 395] width 75 height 25
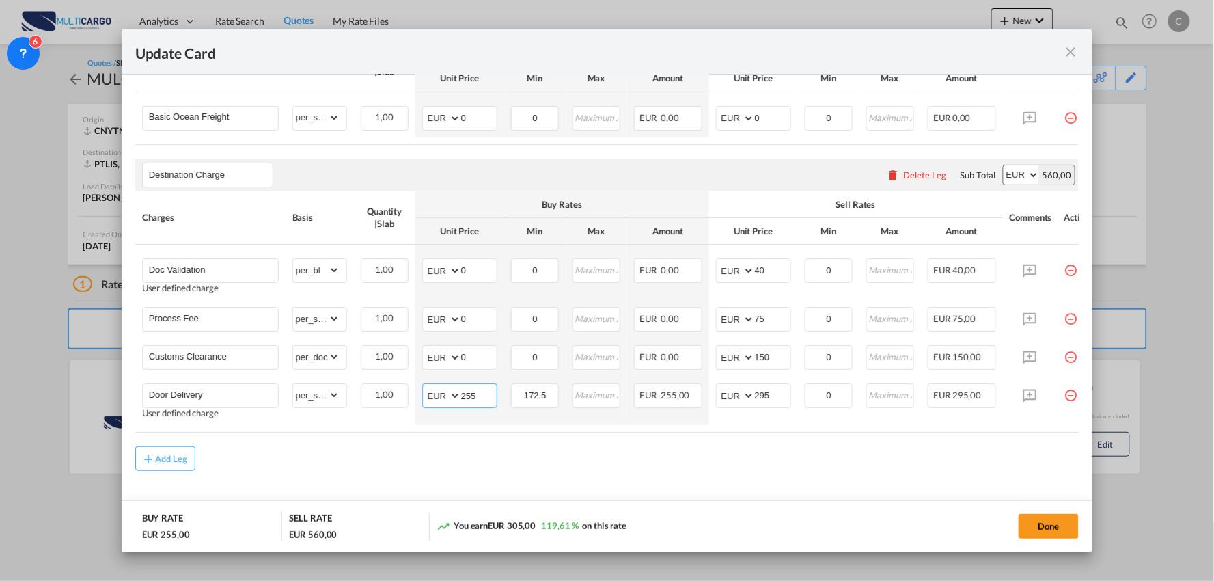
type input "255"
drag, startPoint x: 775, startPoint y: 321, endPoint x: 734, endPoint y: 318, distance: 41.8
click at [734, 318] on md-input-container "AED AFN ALL AMD ANG AOA ARS AUD AWG AZN BAM BBD BDT BGN BHD BIF BMD BND [PERSON…" at bounding box center [753, 319] width 75 height 25
type input "90"
click at [880, 471] on div "Add Leg" at bounding box center [607, 458] width 944 height 25
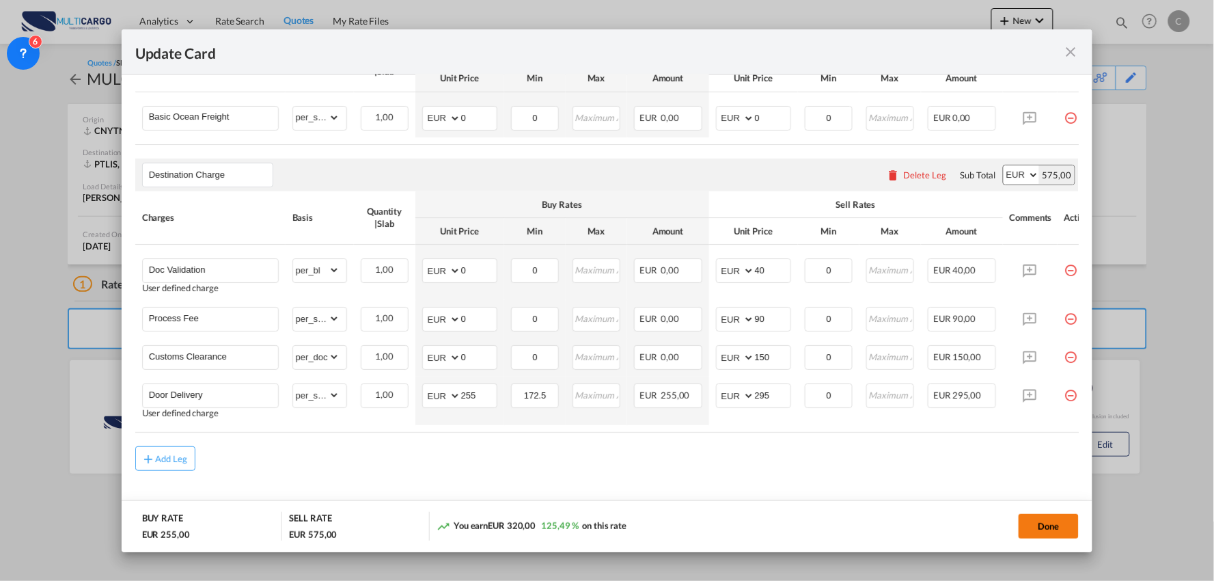
click at [1048, 523] on button "Done" at bounding box center [1049, 526] width 60 height 25
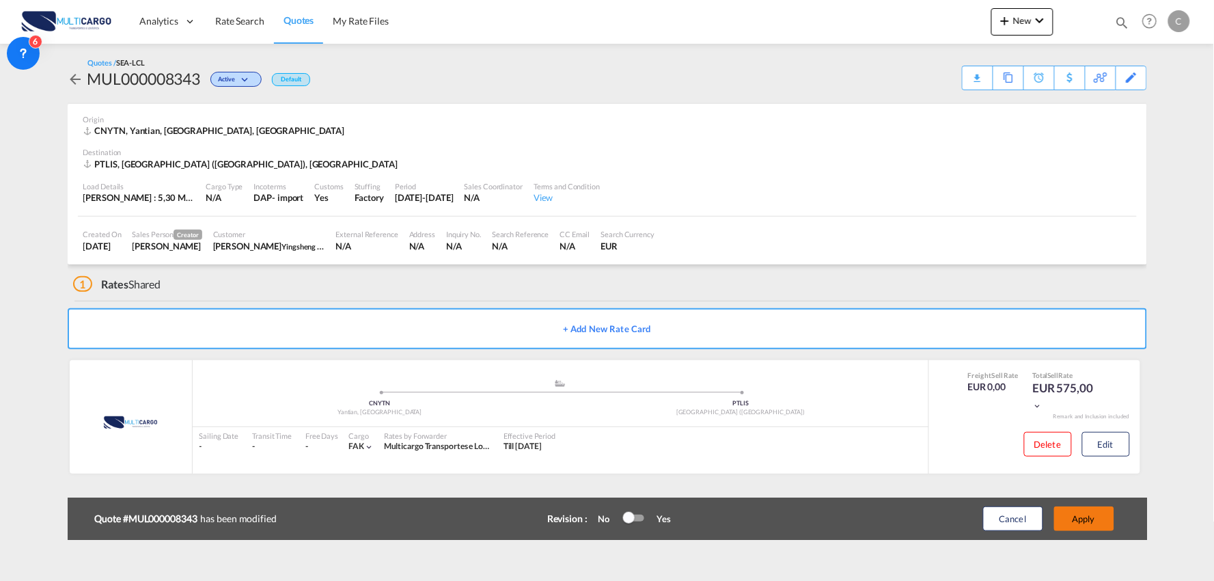
click at [1095, 521] on button "Apply" at bounding box center [1084, 518] width 60 height 25
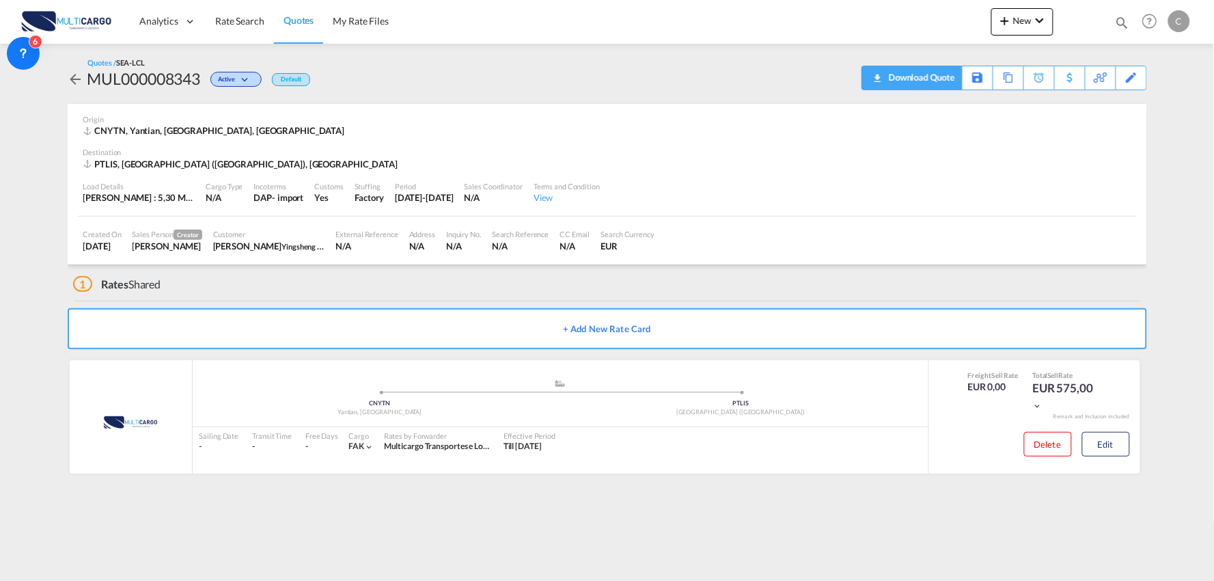
click at [927, 78] on div "Download Quote" at bounding box center [920, 77] width 70 height 22
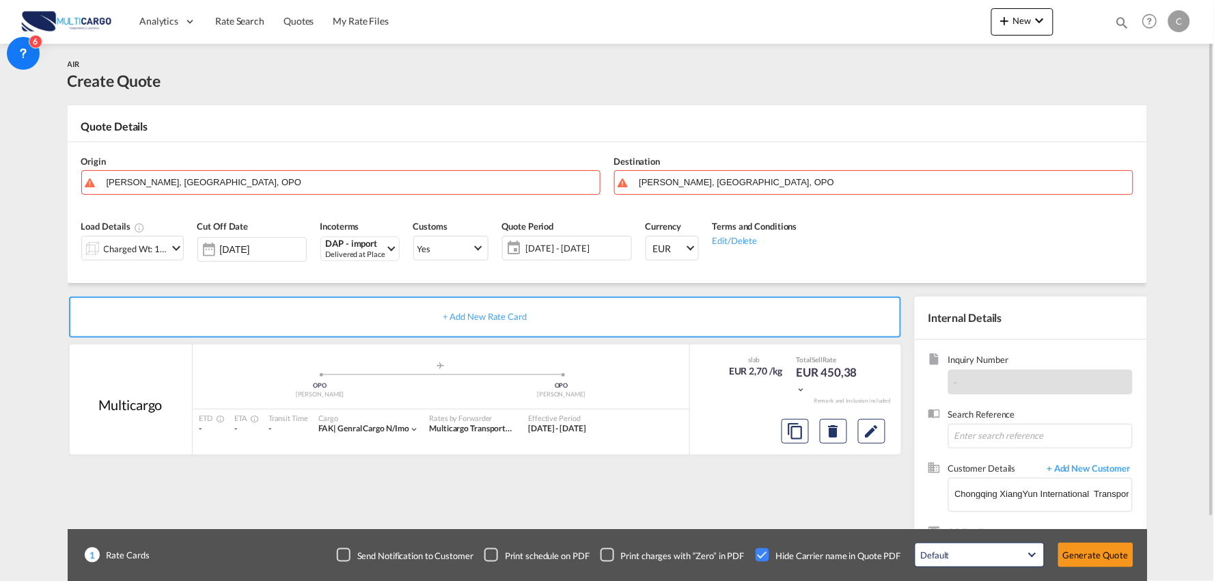
click at [639, 120] on div "Quote Details" at bounding box center [608, 130] width 1080 height 22
click at [361, 118] on md-card "Quote Details Origin [PERSON_NAME], [GEOGRAPHIC_DATA], OPO Destination [PERSON_…" at bounding box center [608, 194] width 1080 height 178
